Goal: Transaction & Acquisition: Purchase product/service

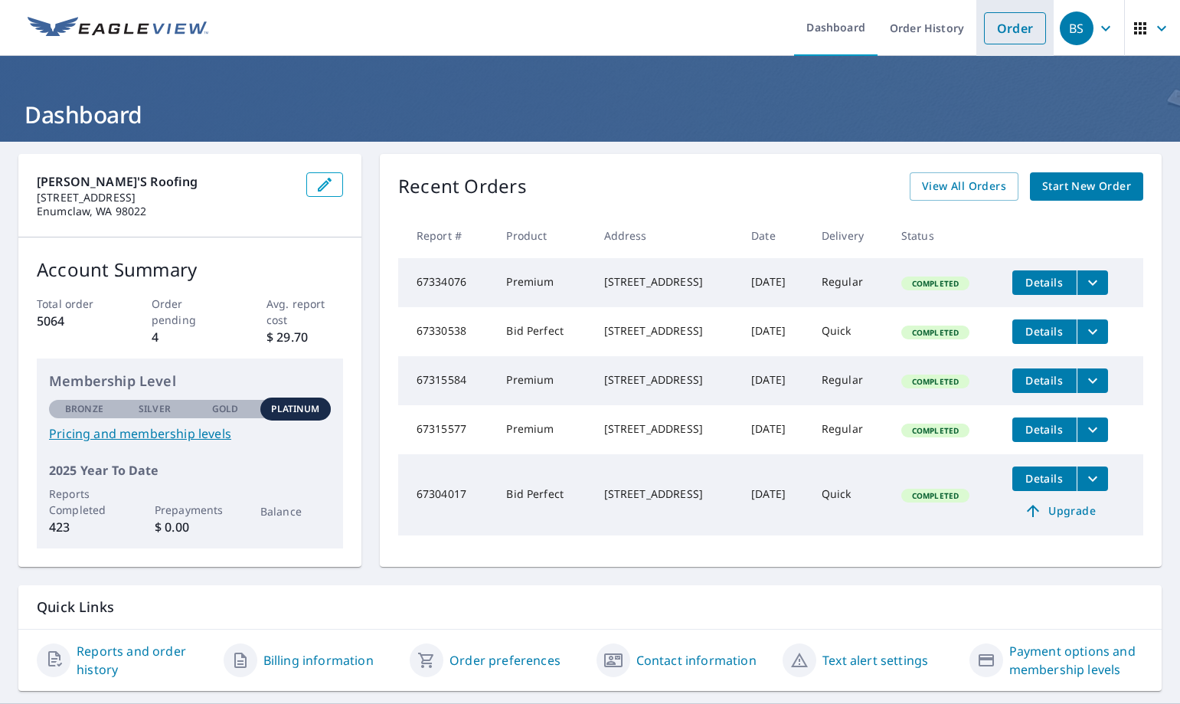
click at [996, 26] on link "Order" at bounding box center [1015, 28] width 62 height 32
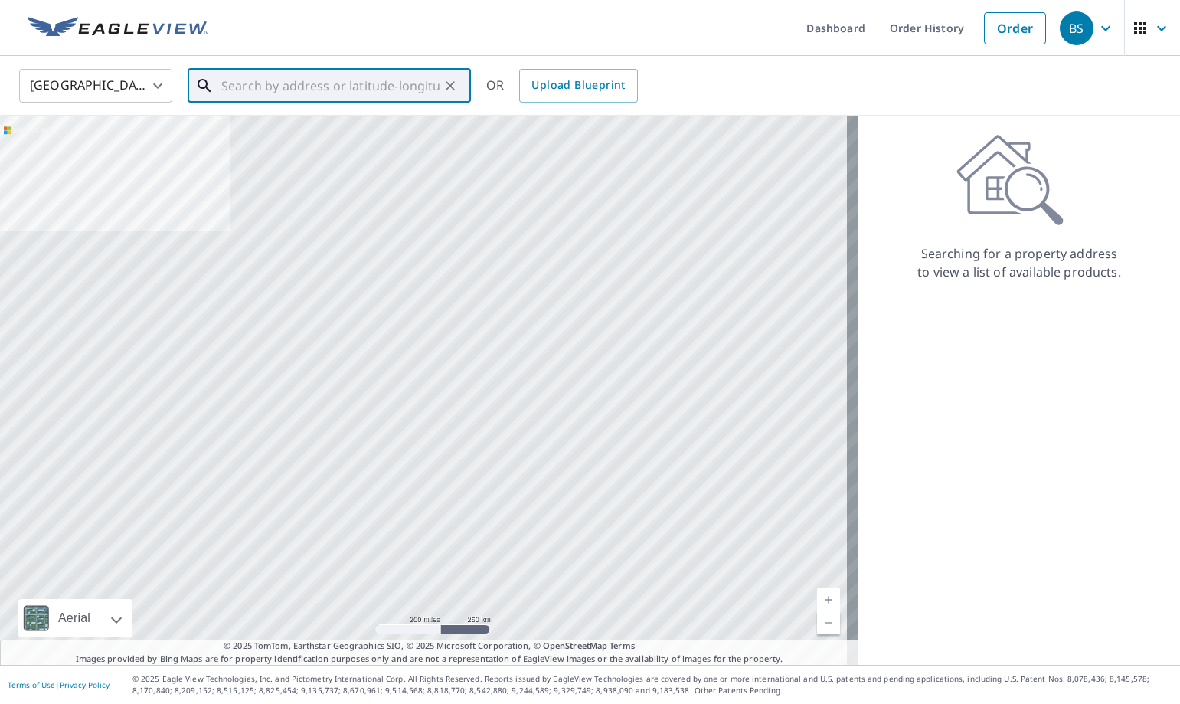
paste input "[STREET_ADDRESS]"
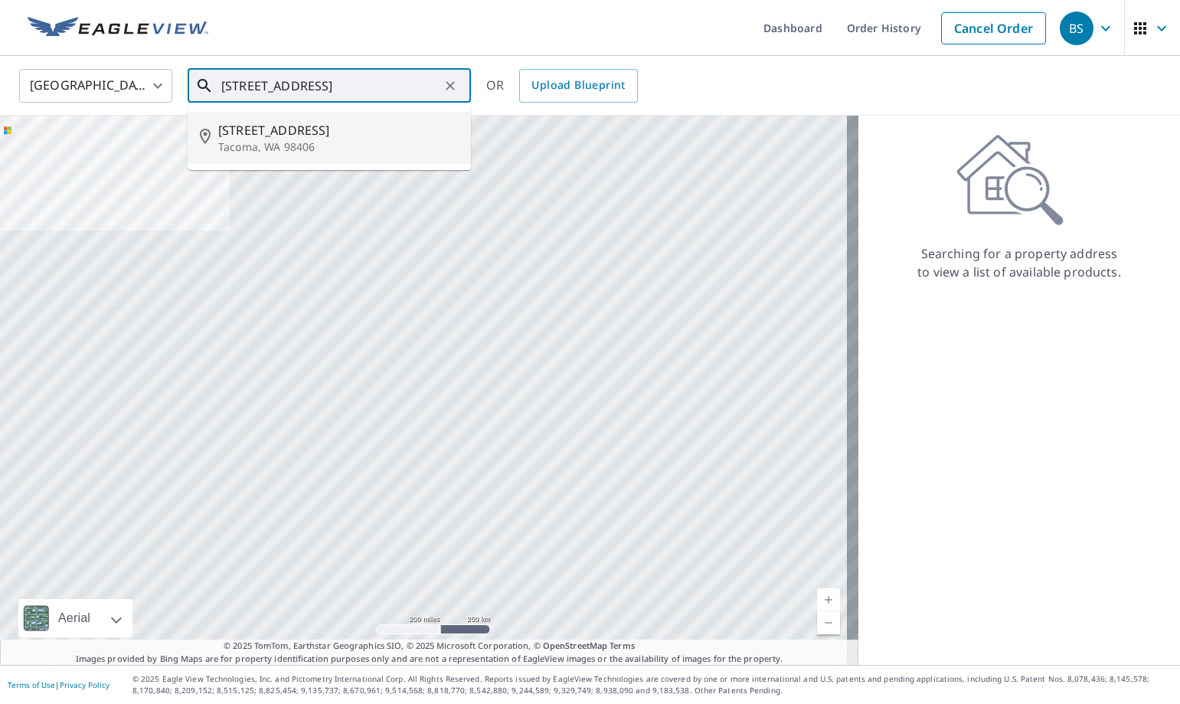
click at [315, 158] on li "[STREET_ADDRESS]" at bounding box center [329, 138] width 283 height 52
type input "[STREET_ADDRESS]"
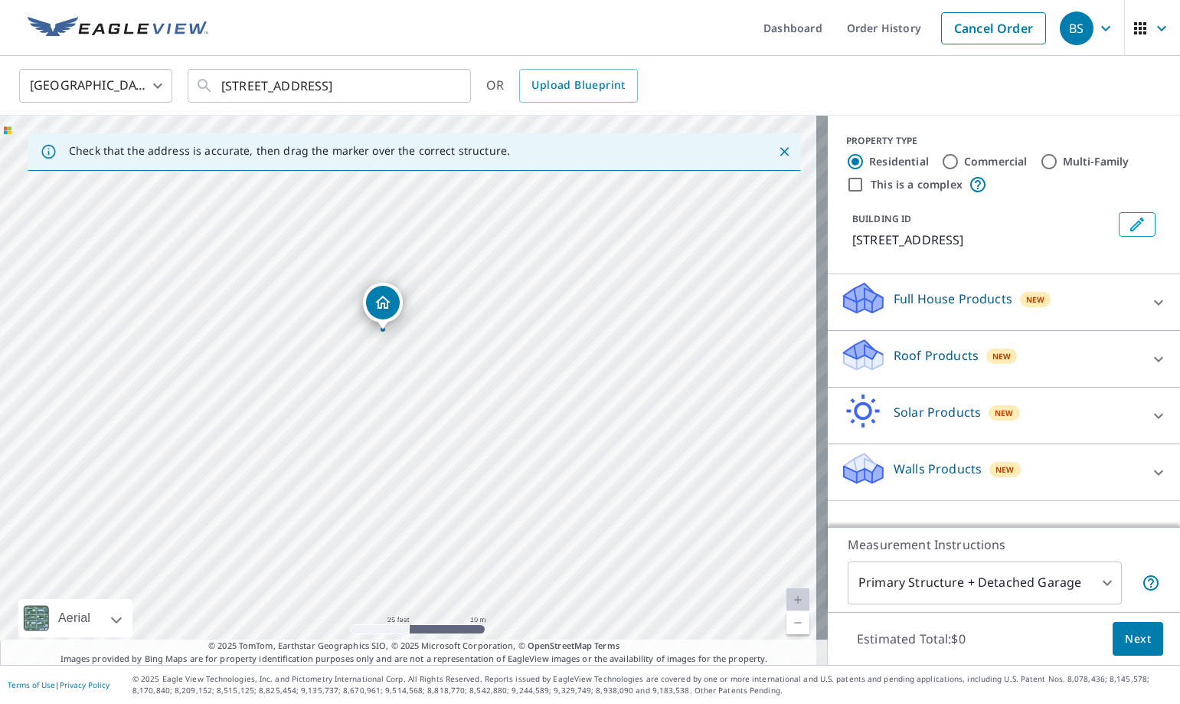
click at [869, 355] on icon at bounding box center [863, 361] width 39 height 18
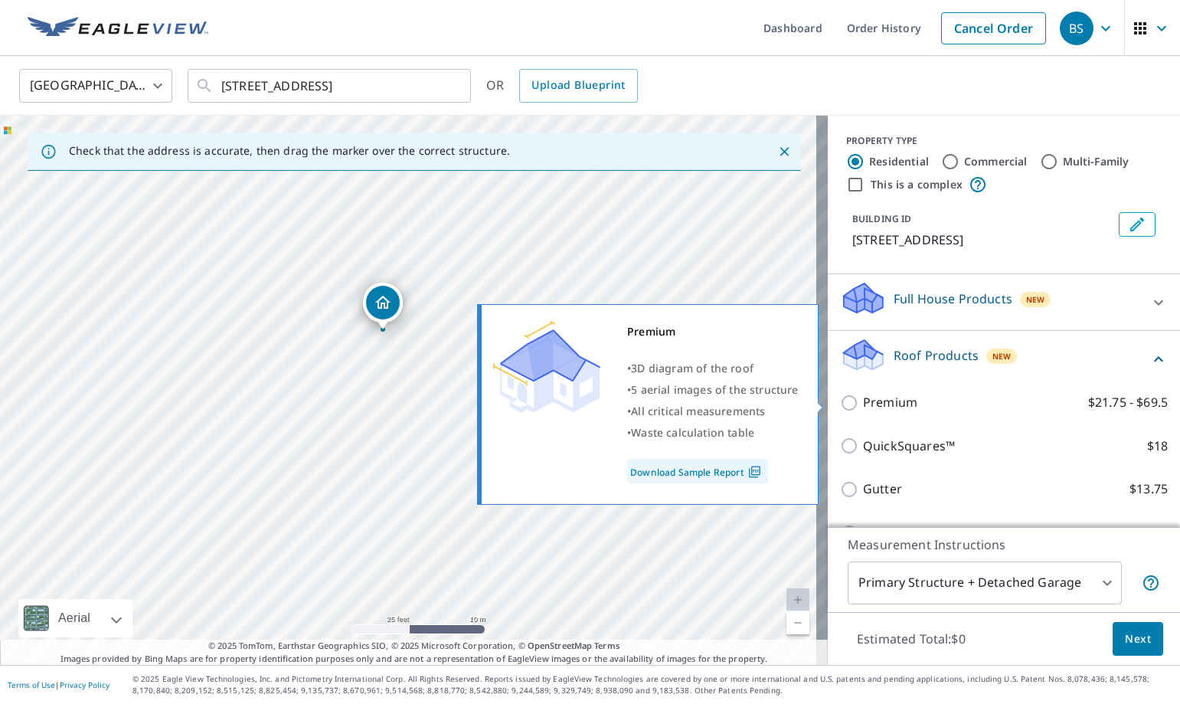
click at [882, 401] on p "Premium" at bounding box center [890, 402] width 54 height 19
click at [863, 401] on input "Premium $21.75 - $69.5" at bounding box center [851, 403] width 23 height 18
checkbox input "true"
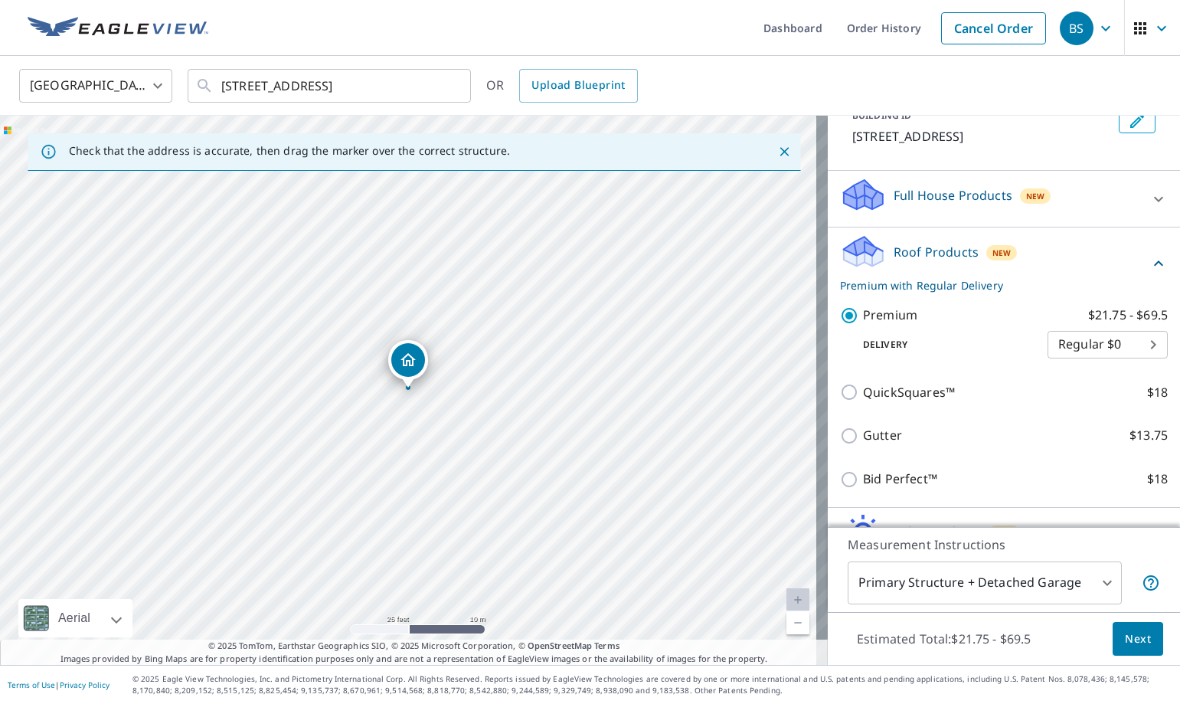
scroll to position [198, 0]
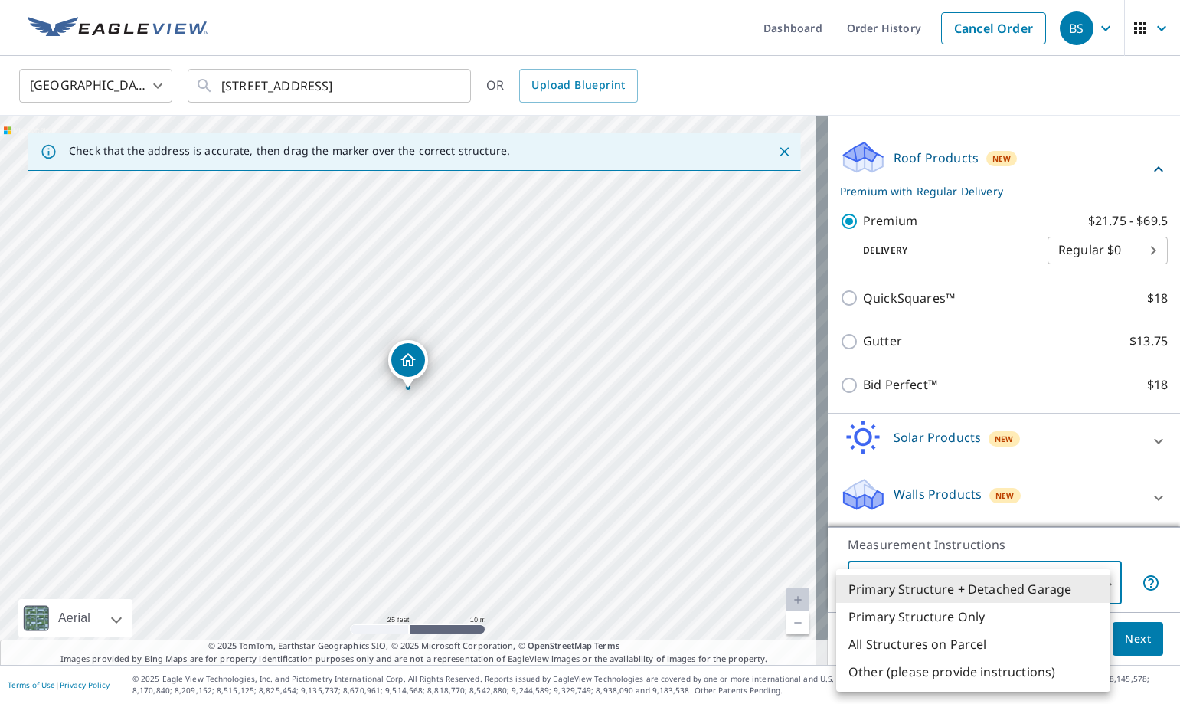
click at [943, 598] on body "BS BS Dashboard Order History Cancel Order BS [GEOGRAPHIC_DATA] [GEOGRAPHIC_DAT…" at bounding box center [590, 352] width 1180 height 704
click at [961, 618] on li "Primary Structure Only" at bounding box center [973, 617] width 274 height 28
type input "2"
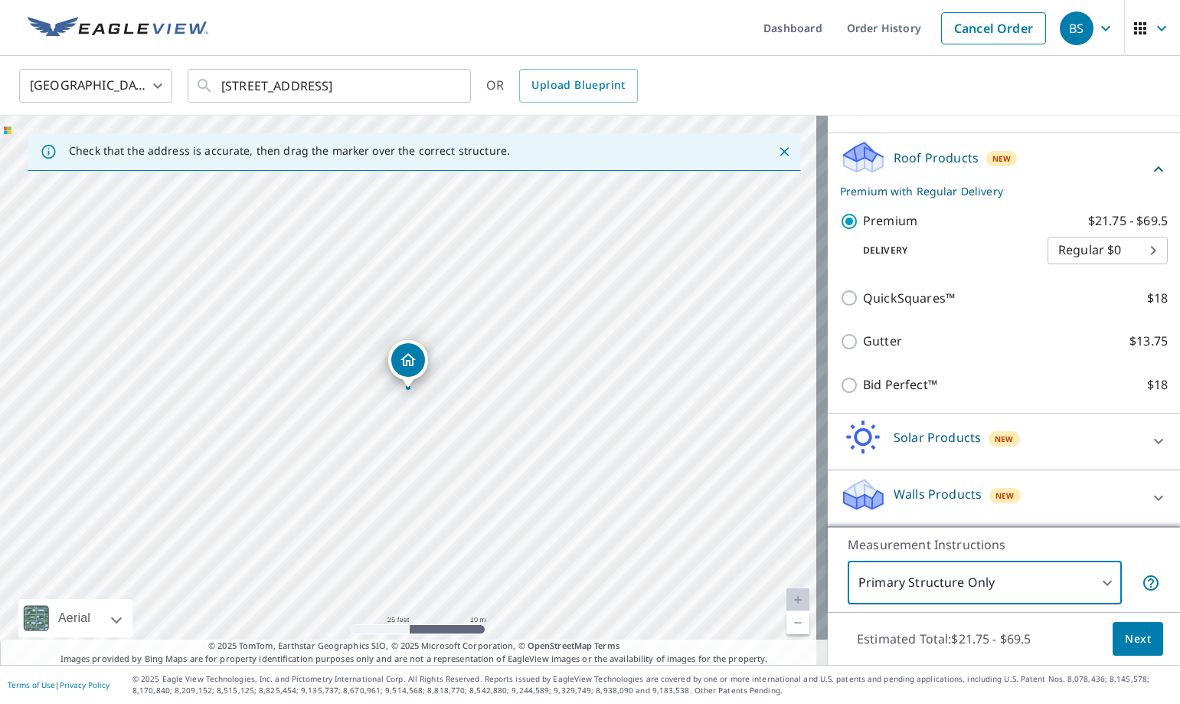
click at [1125, 639] on span "Next" at bounding box center [1138, 639] width 26 height 19
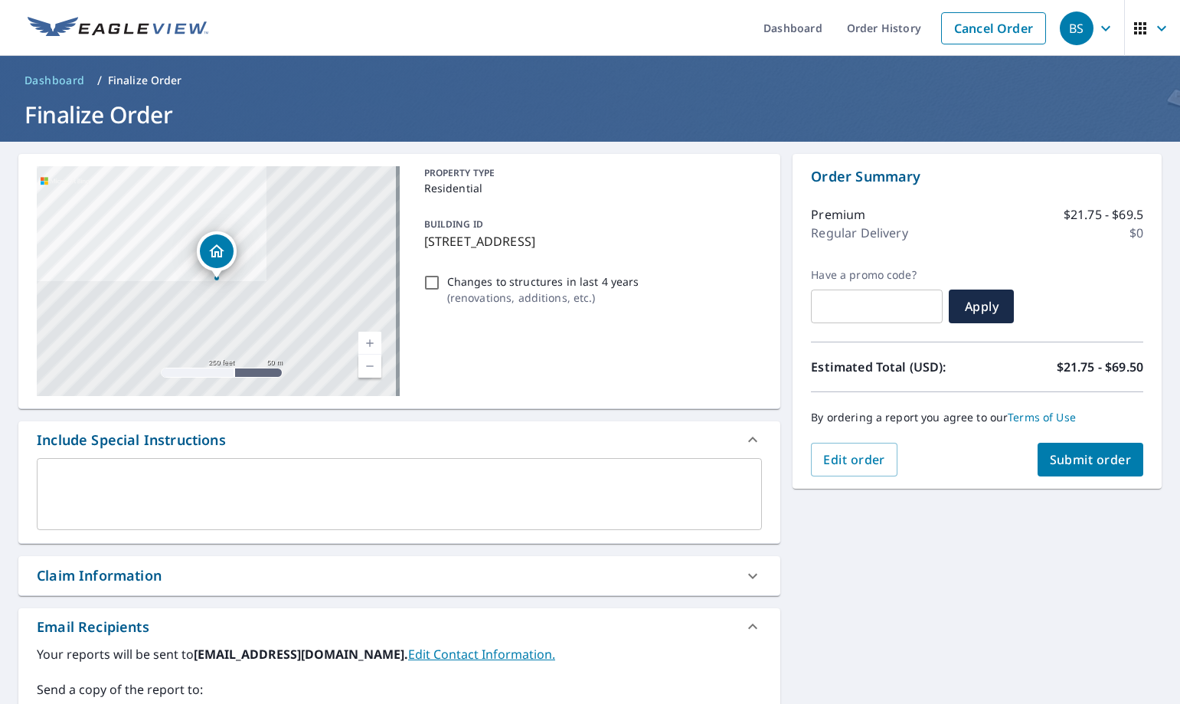
click at [1095, 461] on span "Submit order" at bounding box center [1091, 459] width 82 height 17
checkbox input "true"
